Goal: Task Accomplishment & Management: Use online tool/utility

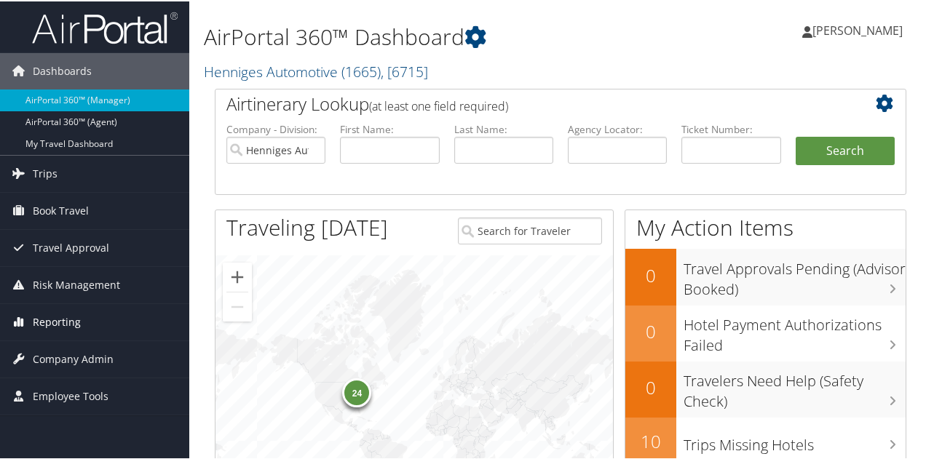
click at [87, 320] on link "Reporting" at bounding box center [94, 321] width 189 height 36
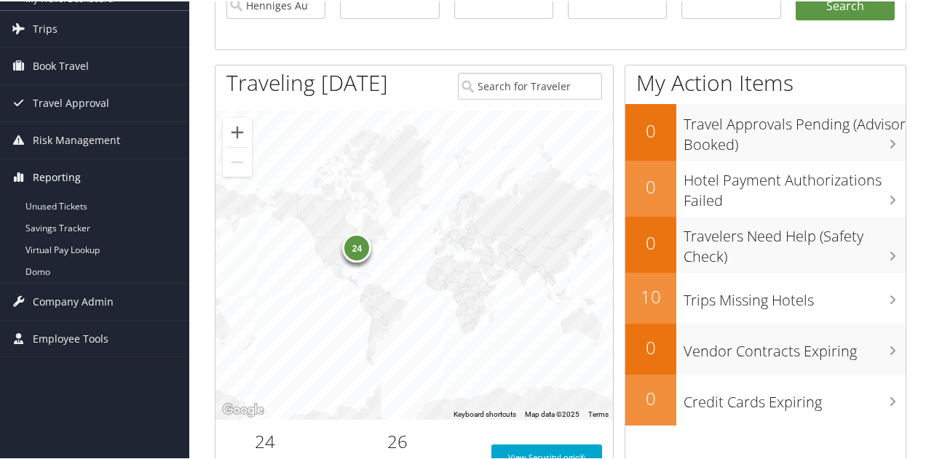
scroll to position [146, 0]
click at [103, 330] on span "Employee Tools" at bounding box center [71, 337] width 76 height 36
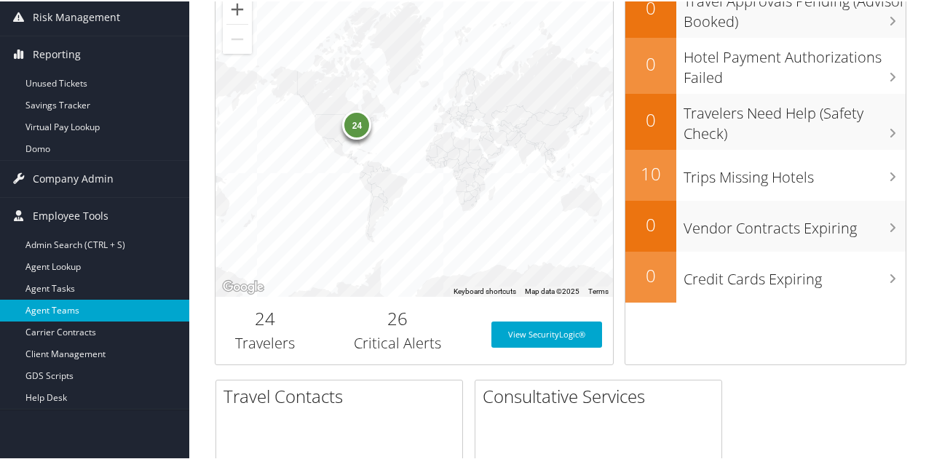
scroll to position [291, 0]
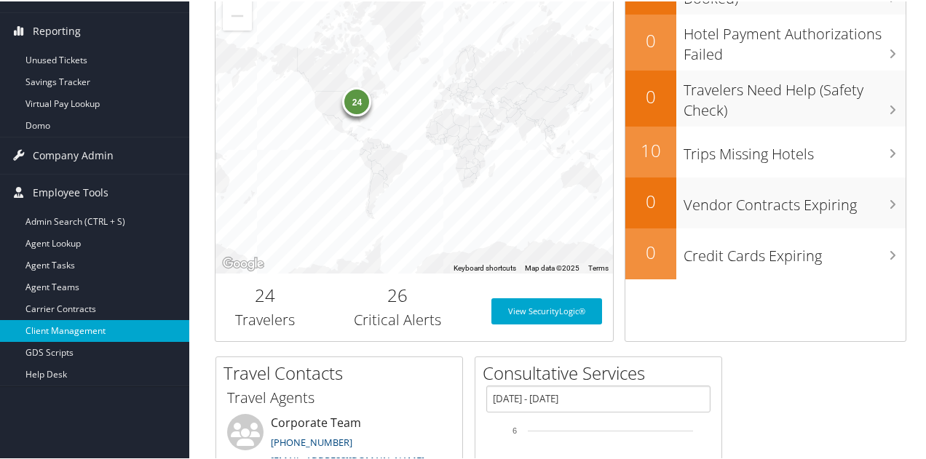
click at [163, 331] on link "Client Management" at bounding box center [94, 330] width 189 height 22
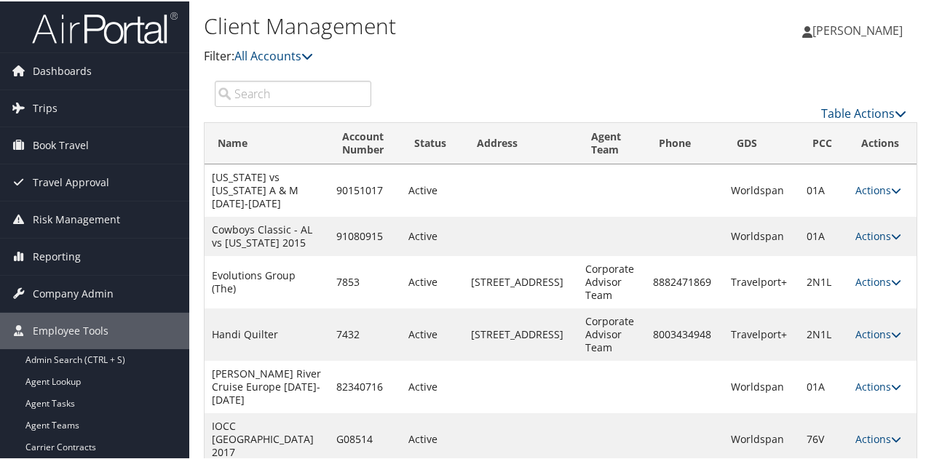
click at [306, 88] on input "search" at bounding box center [293, 92] width 156 height 26
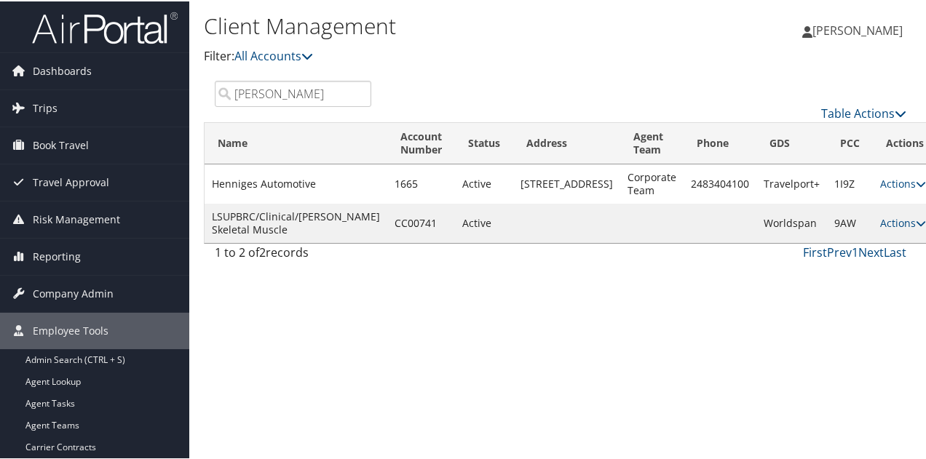
type input "[PERSON_NAME]"
click at [279, 197] on td "Henniges Automotive" at bounding box center [296, 182] width 183 height 39
click at [880, 189] on link "Actions" at bounding box center [903, 182] width 46 height 14
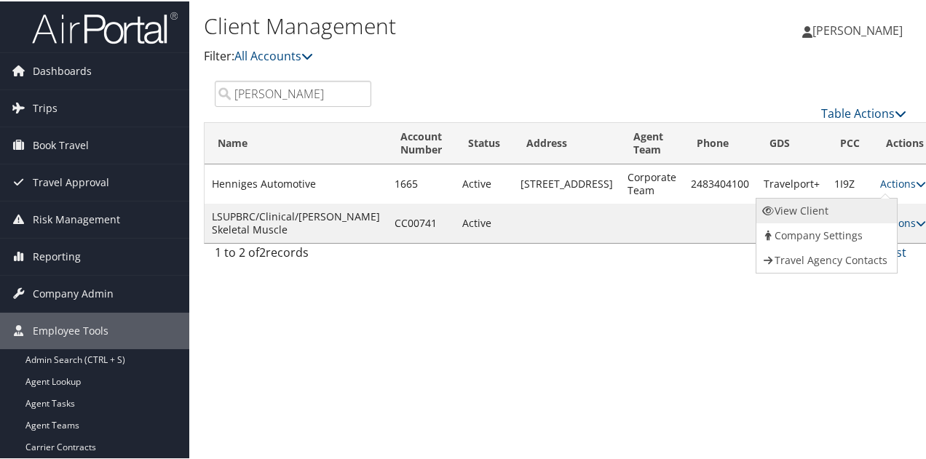
click at [823, 207] on link "View Client" at bounding box center [825, 209] width 138 height 25
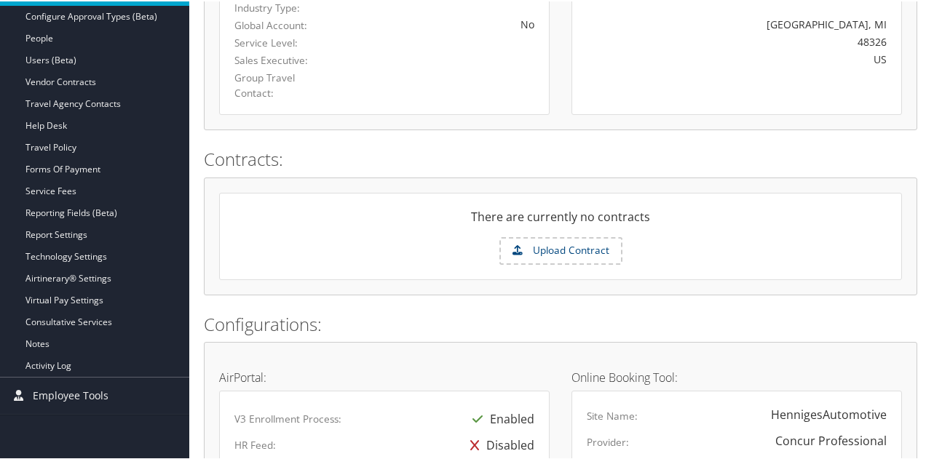
scroll to position [364, 0]
